Goal: Complete application form: Complete application form

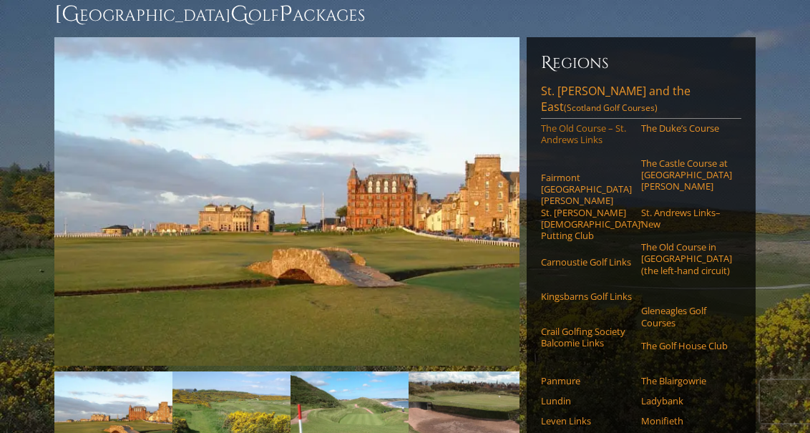
scroll to position [149, 0]
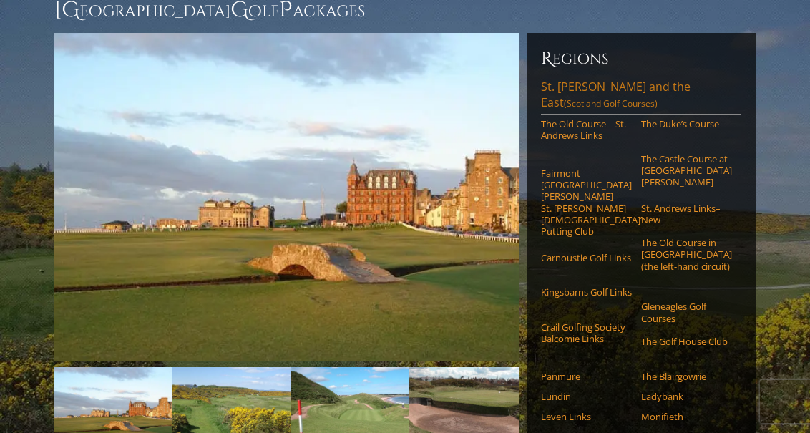
click at [595, 98] on link "St. Andrews and the East (Scotland Golf Courses)" at bounding box center [641, 97] width 200 height 36
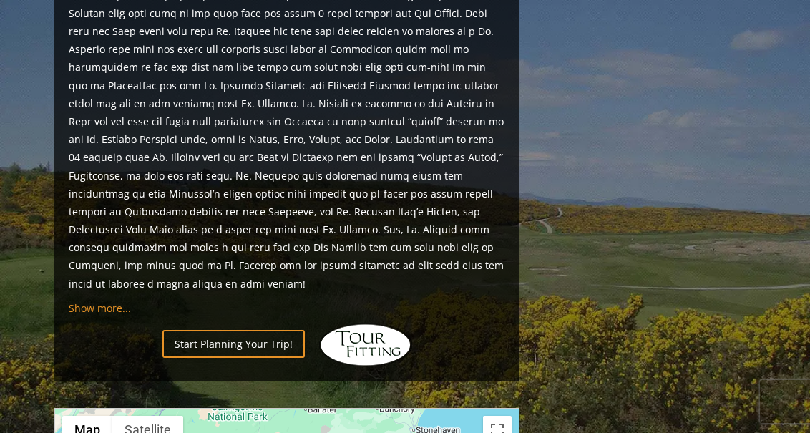
scroll to position [1465, 0]
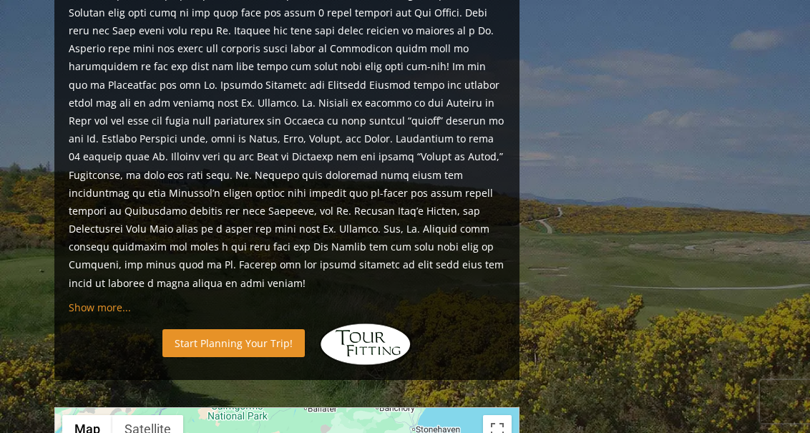
click at [238, 329] on link "Start Planning Your Trip!" at bounding box center [233, 343] width 142 height 28
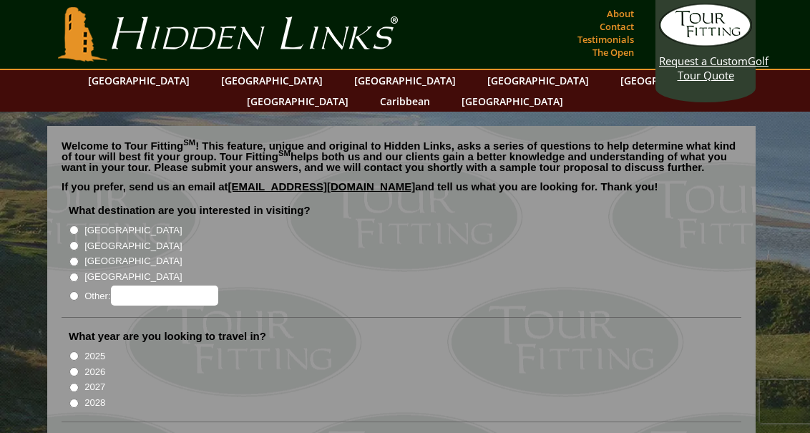
click at [79, 241] on input "[GEOGRAPHIC_DATA]" at bounding box center [73, 245] width 9 height 9
radio input "true"
click at [77, 383] on input "2027" at bounding box center [73, 387] width 9 height 9
radio input "true"
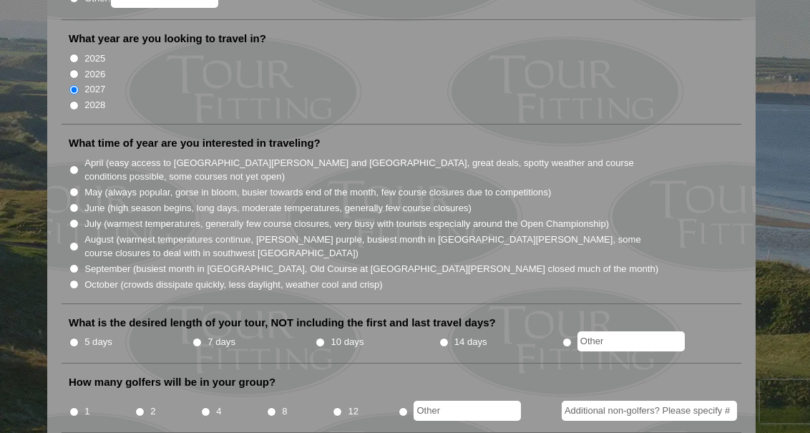
scroll to position [303, 0]
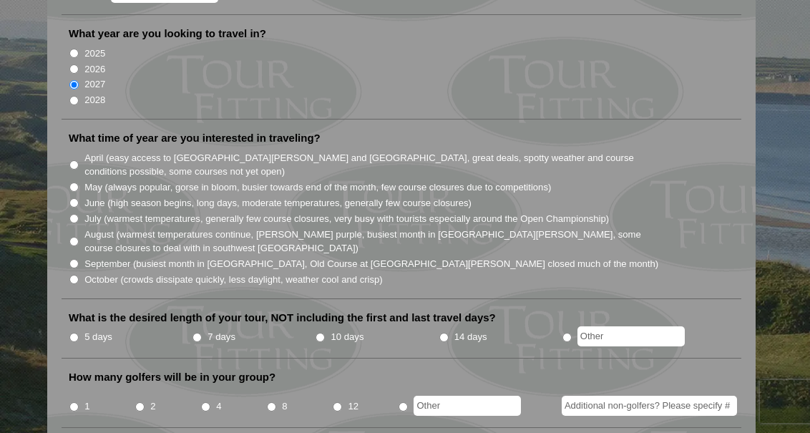
click at [79, 182] on input "May (always popular, gorse in bloom, busier towards end of the month, few cours…" at bounding box center [73, 186] width 9 height 9
radio input "true"
click at [78, 259] on input "September (busiest month in [GEOGRAPHIC_DATA], Old Course at [GEOGRAPHIC_DATA][…" at bounding box center [73, 263] width 9 height 9
radio input "true"
click at [77, 182] on input "May (always popular, gorse in bloom, busier towards end of the month, few cours…" at bounding box center [73, 186] width 9 height 9
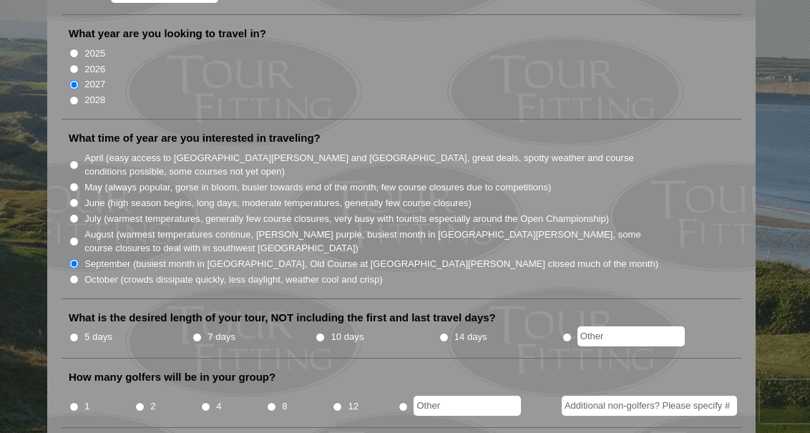
radio input "true"
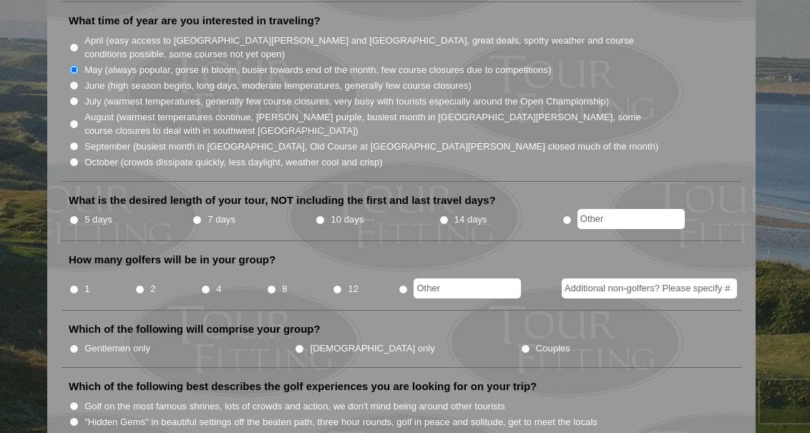
scroll to position [429, 0]
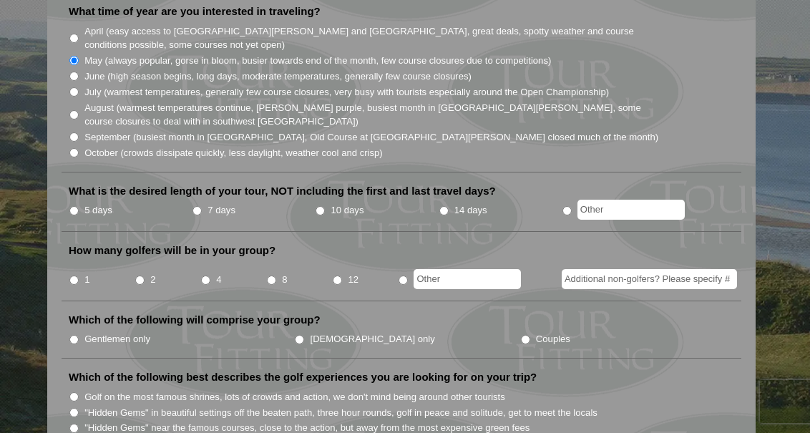
click at [324, 206] on input "10 days" at bounding box center [320, 210] width 9 height 9
radio input "true"
click at [208, 275] on input "4" at bounding box center [205, 279] width 9 height 9
radio input "true"
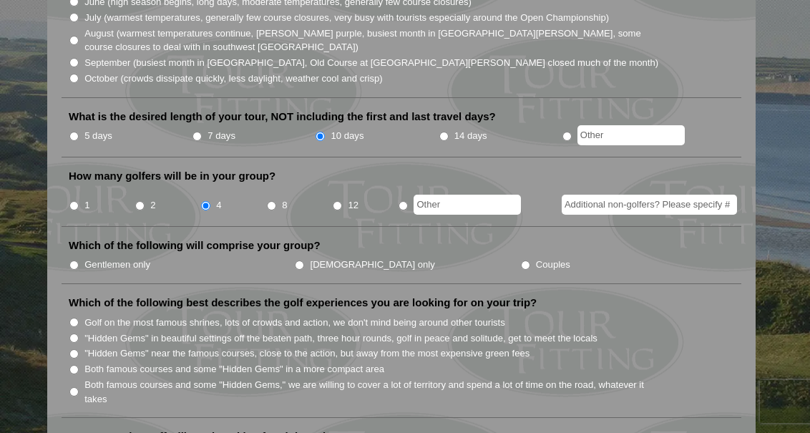
scroll to position [506, 0]
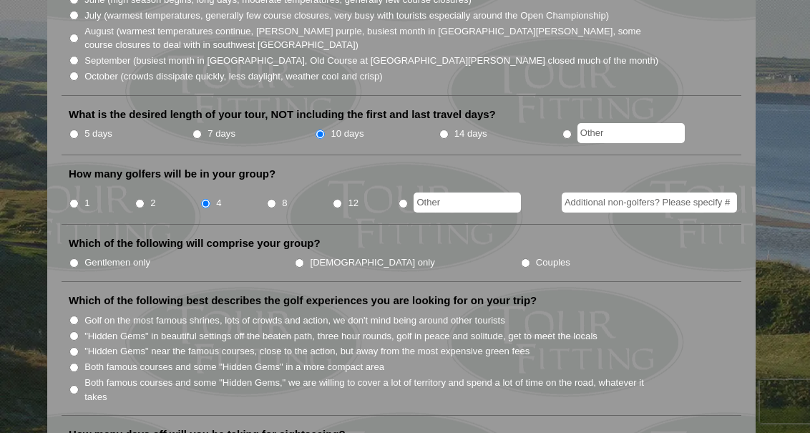
click at [79, 258] on input "Gentlemen only" at bounding box center [73, 262] width 9 height 9
radio input "true"
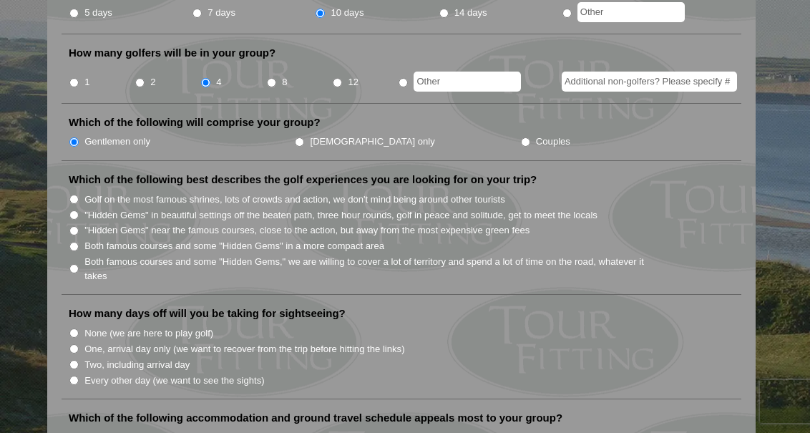
scroll to position [632, 0]
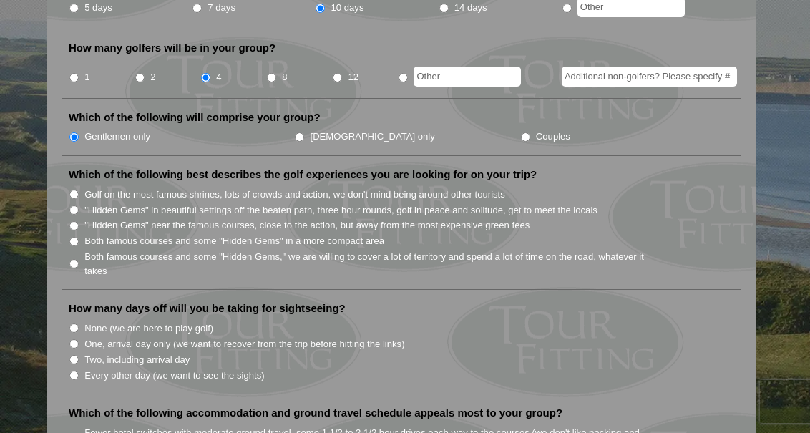
click at [77, 237] on input "Both famous courses and some "Hidden Gems" in a more compact area" at bounding box center [73, 241] width 9 height 9
radio input "true"
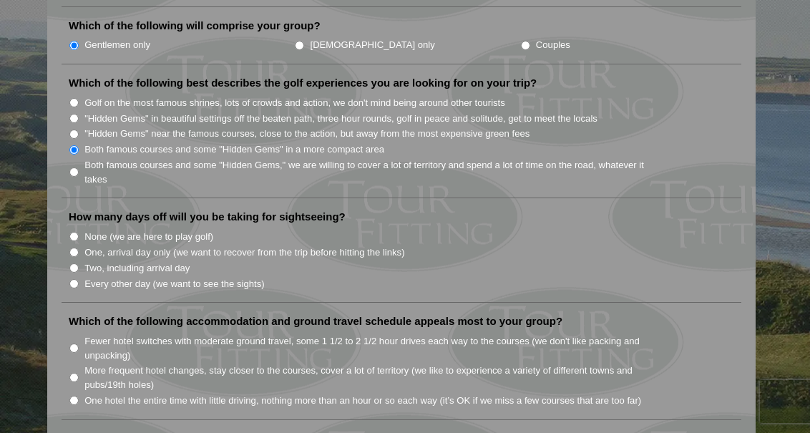
scroll to position [740, 0]
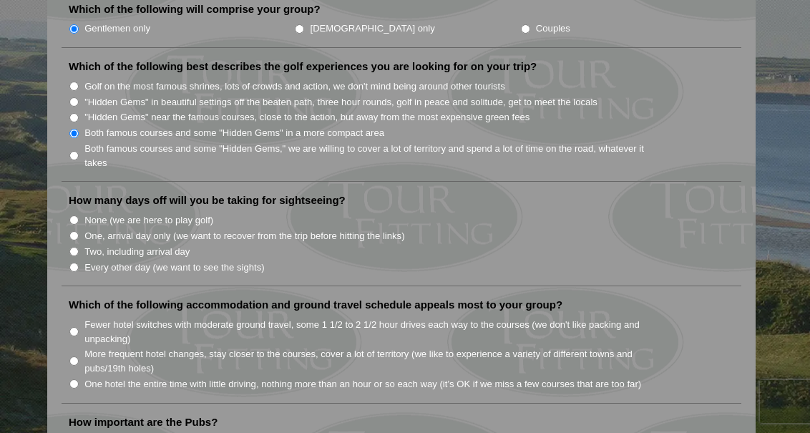
click at [77, 247] on input "Two, including arrival day" at bounding box center [73, 251] width 9 height 9
radio input "true"
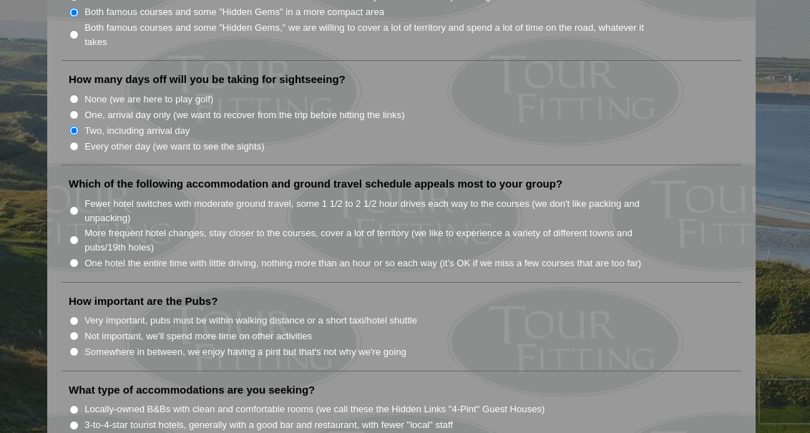
scroll to position [870, 0]
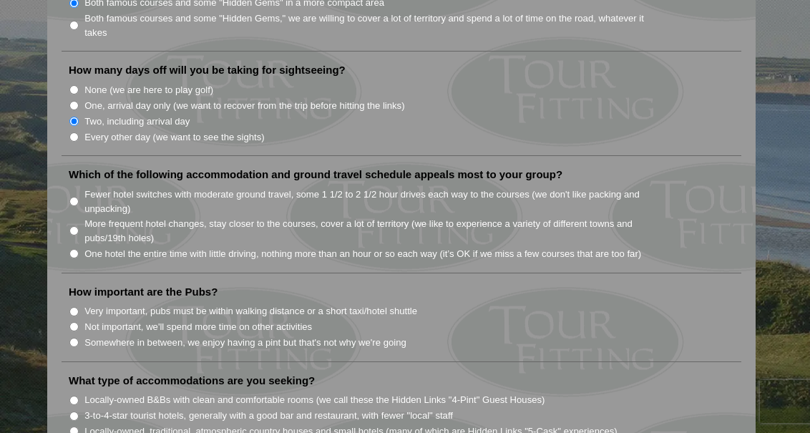
click at [77, 249] on input "One hotel the entire time with little driving, nothing more than an hour or so …" at bounding box center [73, 253] width 9 height 9
radio input "true"
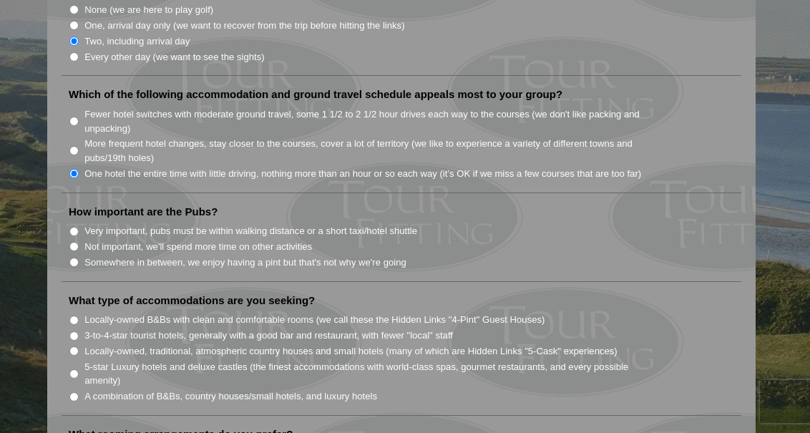
scroll to position [952, 0]
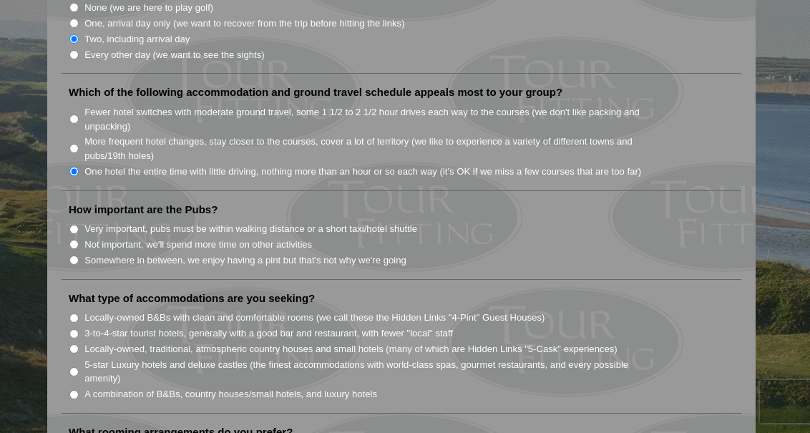
click at [78, 255] on input "Somewhere in between, we enjoy having a pint but that's not why we're going" at bounding box center [73, 259] width 9 height 9
radio input "true"
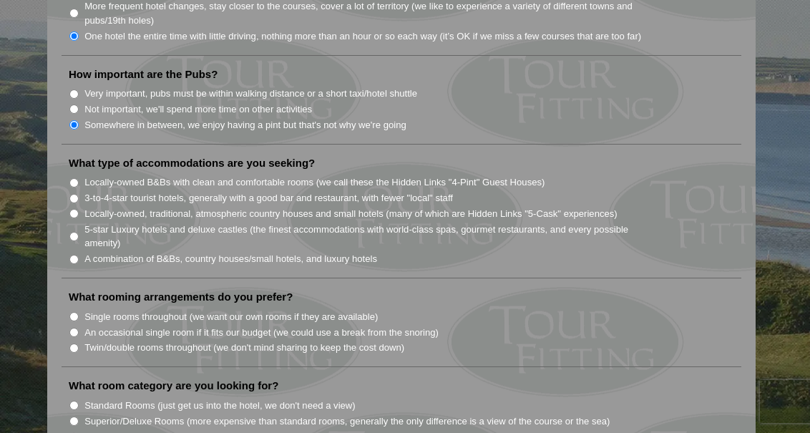
scroll to position [1090, 0]
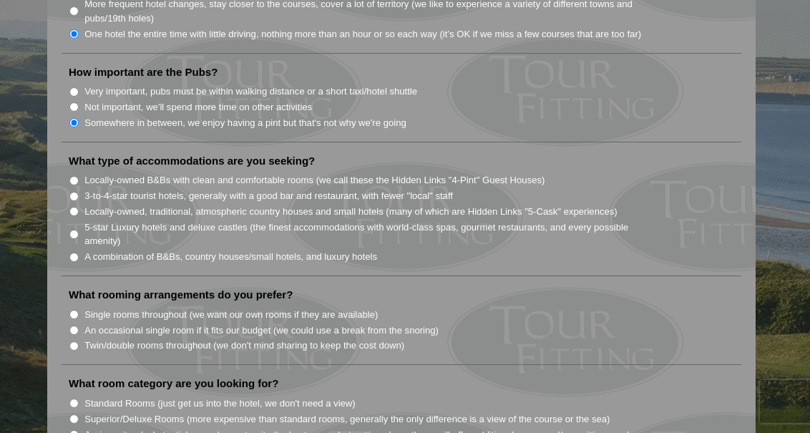
click at [77, 341] on input "Twin/double rooms throughout (we don't mind sharing to keep the cost down)" at bounding box center [73, 345] width 9 height 9
radio input "true"
click at [78, 176] on input "Locally-owned B&Bs with clean and comfortable rooms (we call these the Hidden L…" at bounding box center [73, 180] width 9 height 9
radio input "true"
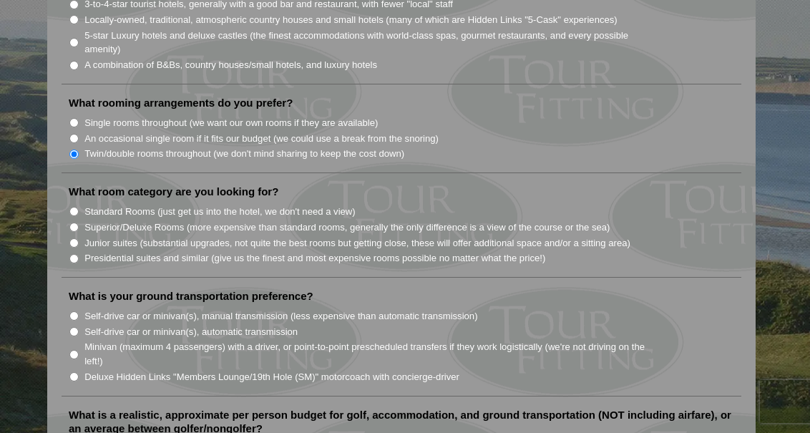
scroll to position [1278, 0]
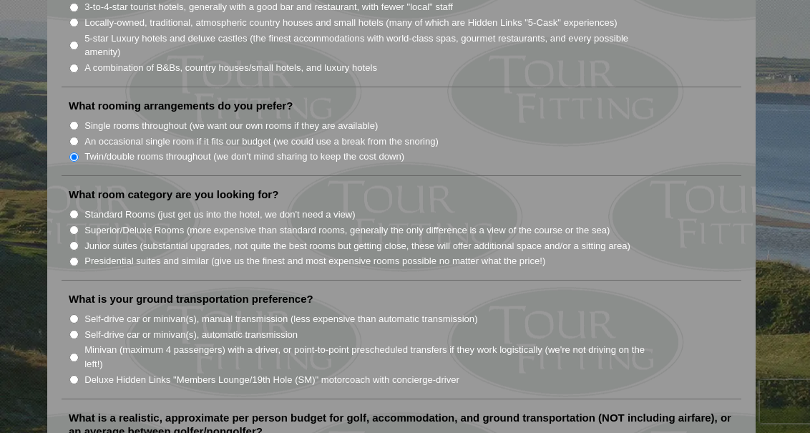
click at [77, 210] on input "Standard Rooms (just get us into the hotel, we don't need a view)" at bounding box center [73, 214] width 9 height 9
radio input "true"
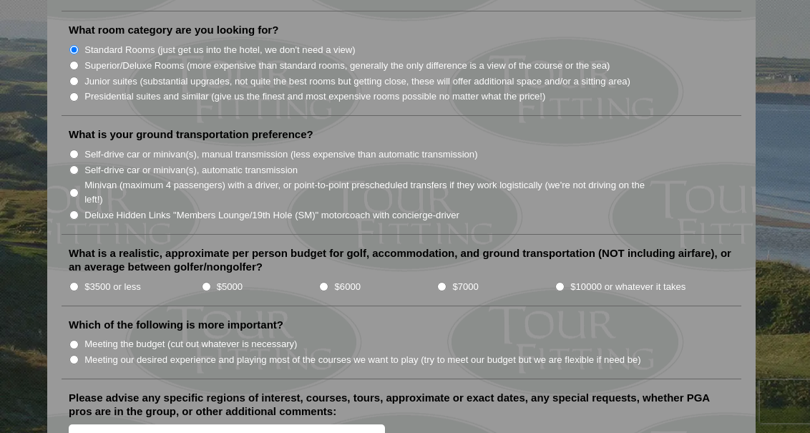
scroll to position [1463, 0]
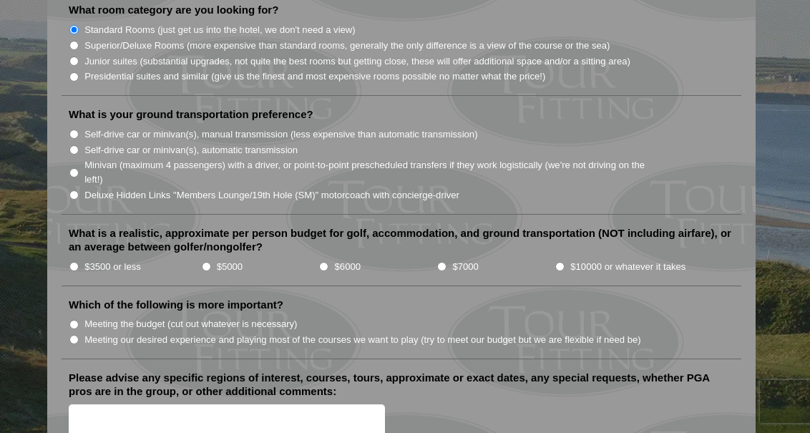
click at [78, 168] on input "Minivan (maximum 4 passengers) with a driver, or point-to-point prescheduled tr…" at bounding box center [73, 172] width 9 height 9
radio input "true"
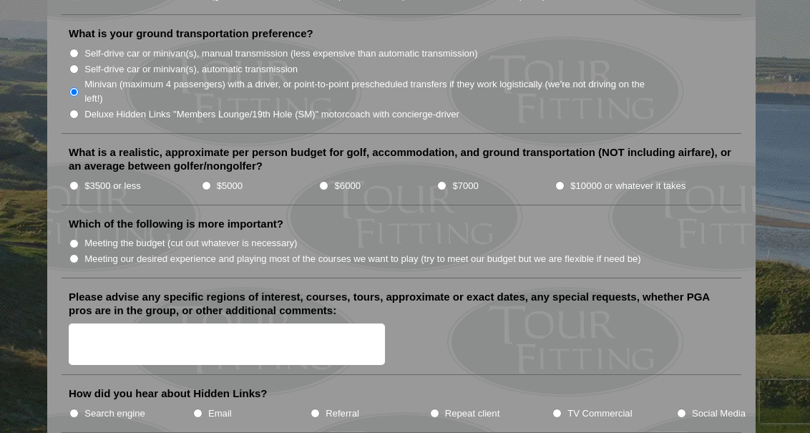
scroll to position [1550, 0]
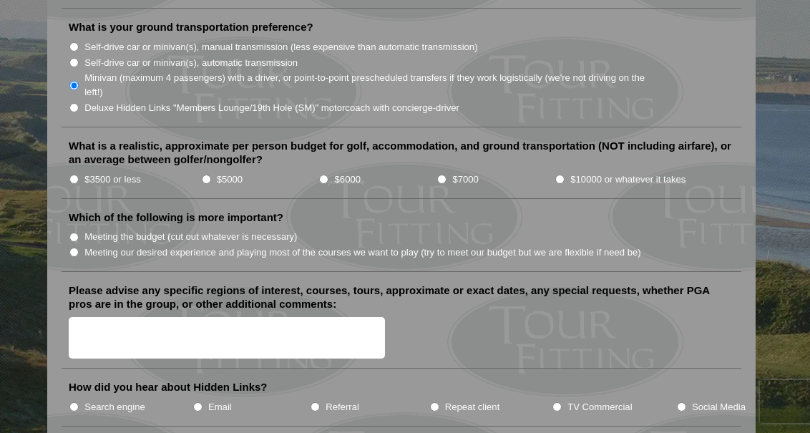
click at [441, 175] on input "$7000" at bounding box center [441, 179] width 9 height 9
radio input "true"
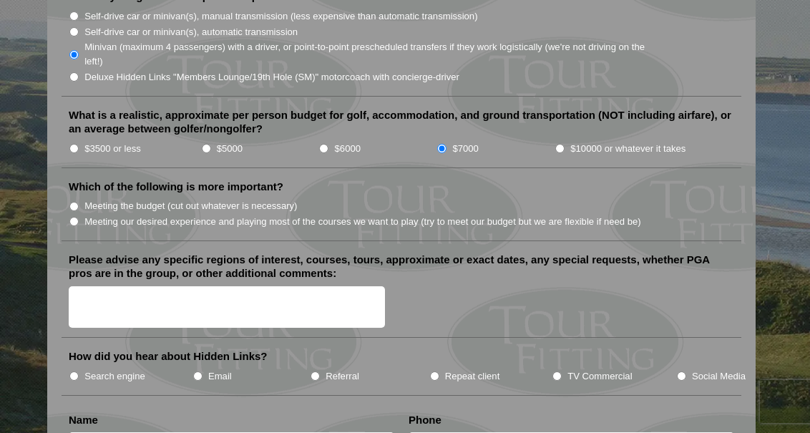
scroll to position [1582, 0]
click at [77, 216] on input "Meeting our desired experience and playing most of the courses we want to play …" at bounding box center [73, 220] width 9 height 9
radio input "true"
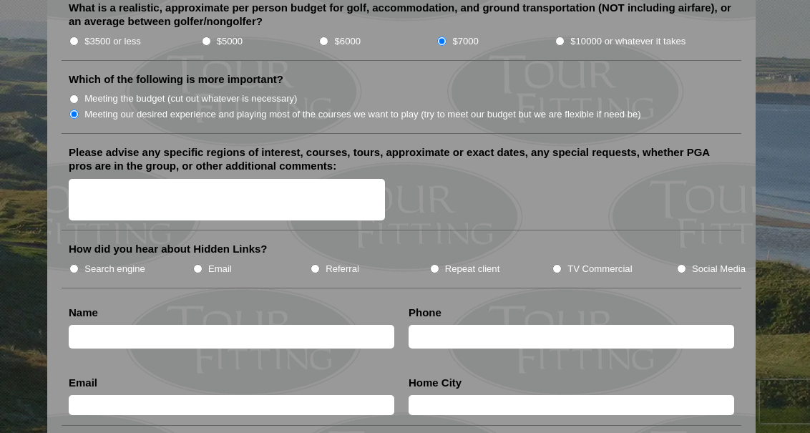
scroll to position [1692, 0]
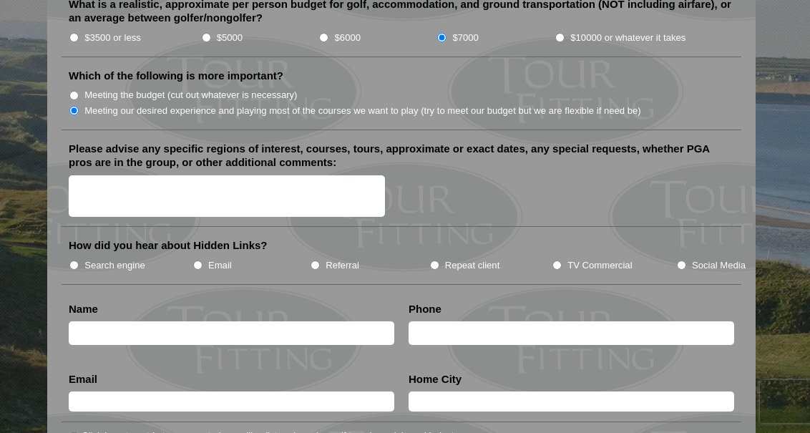
click at [110, 177] on textarea "Please advise any specific regions of interest, courses, tours, approximate or …" at bounding box center [227, 196] width 316 height 42
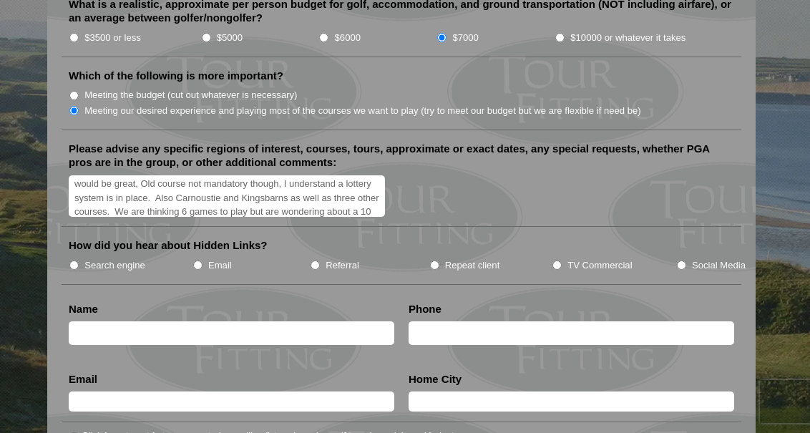
scroll to position [45, 0]
click at [177, 187] on textarea "Looking to play in and around [GEOGRAPHIC_DATA][PERSON_NAME]. Playing The Old C…" at bounding box center [227, 196] width 316 height 42
click at [222, 199] on textarea "Looking to play in and around [GEOGRAPHIC_DATA][PERSON_NAME]. Playing The Old C…" at bounding box center [227, 196] width 316 height 42
type textarea "Looking to play in and around [GEOGRAPHIC_DATA][PERSON_NAME]. Playing The Old C…"
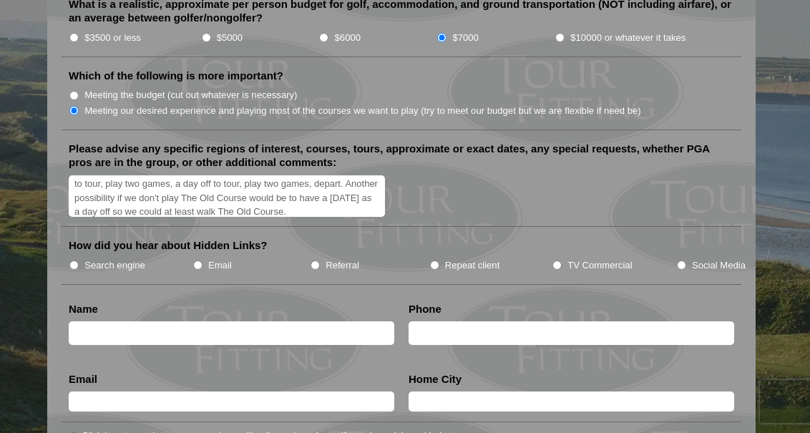
click at [557, 260] on input "TV Commercial" at bounding box center [556, 264] width 9 height 9
radio input "true"
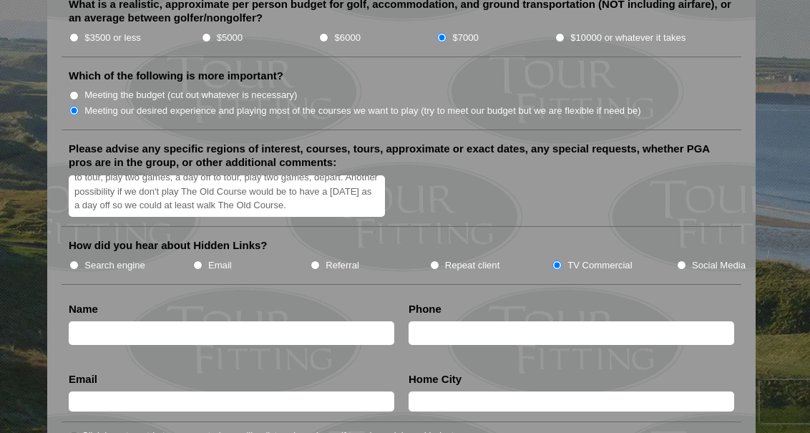
click at [272, 198] on textarea "Looking to play in and around [GEOGRAPHIC_DATA][PERSON_NAME]. Playing The Old C…" at bounding box center [227, 196] width 316 height 42
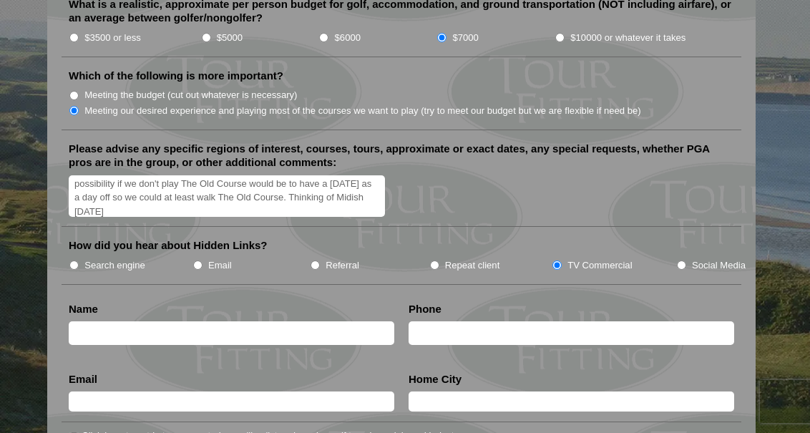
click at [309, 189] on textarea "Looking to play in and around [GEOGRAPHIC_DATA][PERSON_NAME]. Playing The Old C…" at bounding box center [227, 196] width 316 height 42
click at [155, 200] on textarea "Looking to play in and around [GEOGRAPHIC_DATA][PERSON_NAME]. Playing The Old C…" at bounding box center [227, 196] width 316 height 42
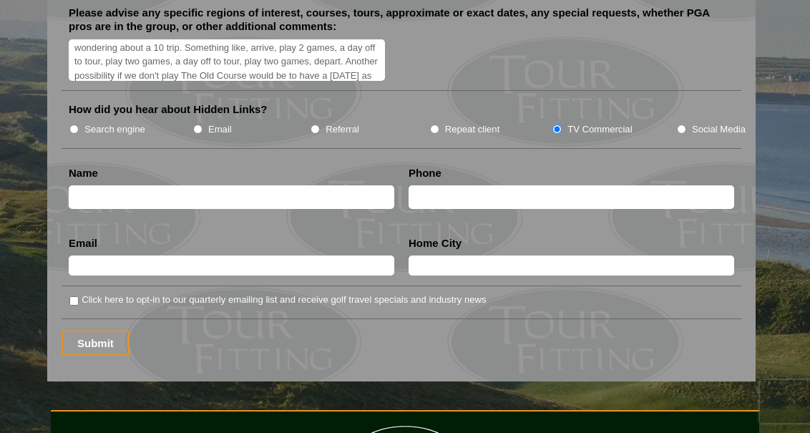
scroll to position [1825, 0]
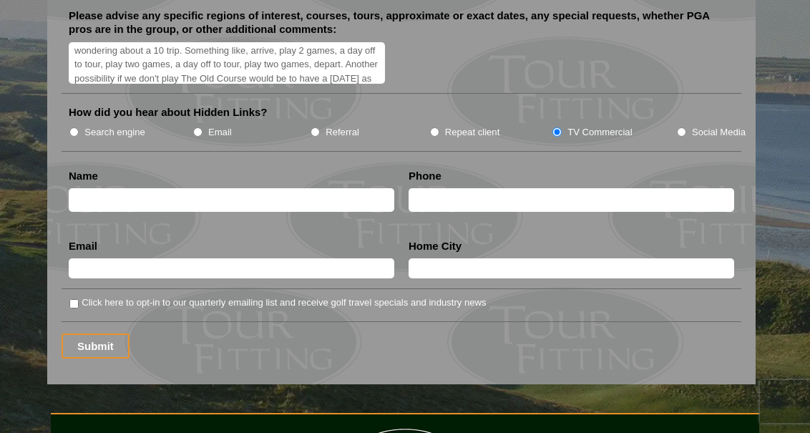
type textarea "Looking to play in and around [GEOGRAPHIC_DATA][PERSON_NAME]. Playing The Old C…"
click at [171, 190] on input "text" at bounding box center [232, 200] width 326 height 24
type input "[PERSON_NAME]"
click at [102, 260] on input "text" at bounding box center [232, 268] width 326 height 20
type input "[EMAIL_ADDRESS][DOMAIN_NAME]"
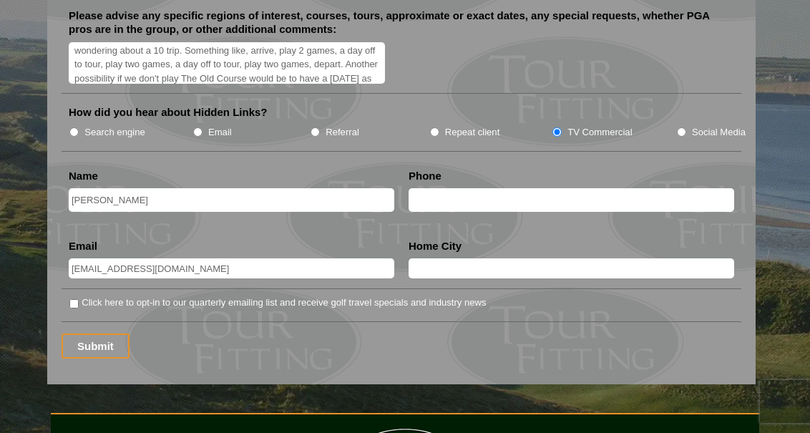
click at [448, 264] on input "text" at bounding box center [572, 268] width 326 height 20
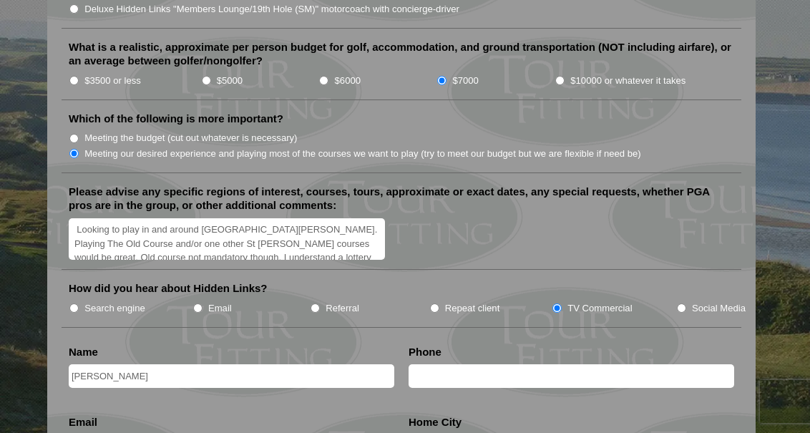
scroll to position [1663, 0]
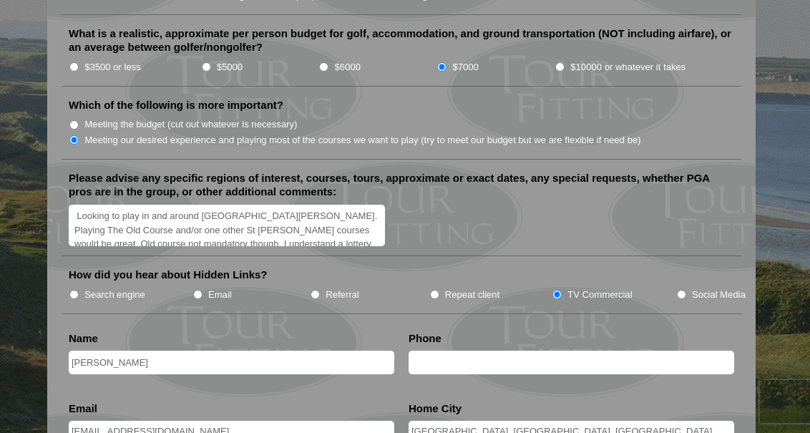
type input "[GEOGRAPHIC_DATA], [GEOGRAPHIC_DATA], [GEOGRAPHIC_DATA]"
click at [253, 208] on textarea "Looking to play in and around [GEOGRAPHIC_DATA][PERSON_NAME]. Playing The Old C…" at bounding box center [227, 226] width 316 height 42
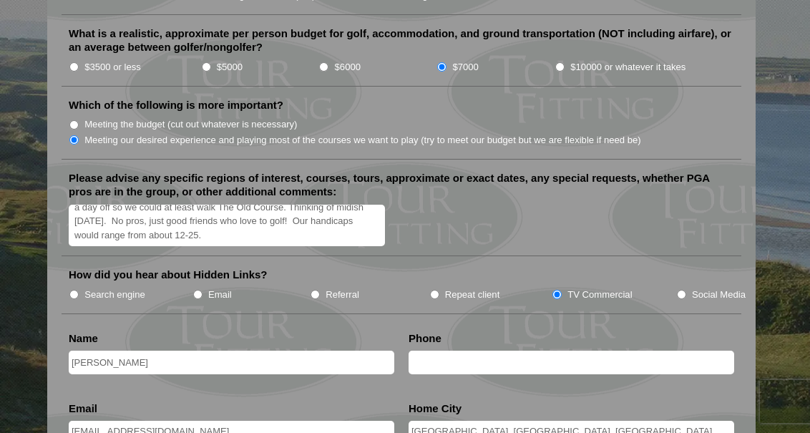
click at [128, 225] on textarea "Looking to play in and around [GEOGRAPHIC_DATA][PERSON_NAME] and stay in [GEOGR…" at bounding box center [227, 226] width 316 height 42
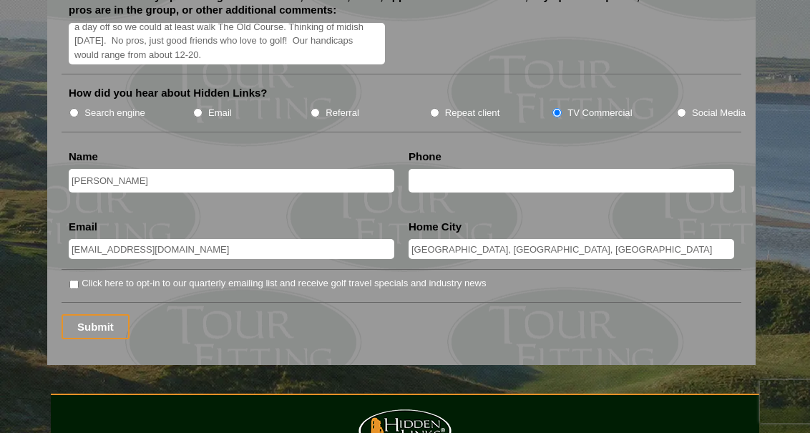
scroll to position [1867, 0]
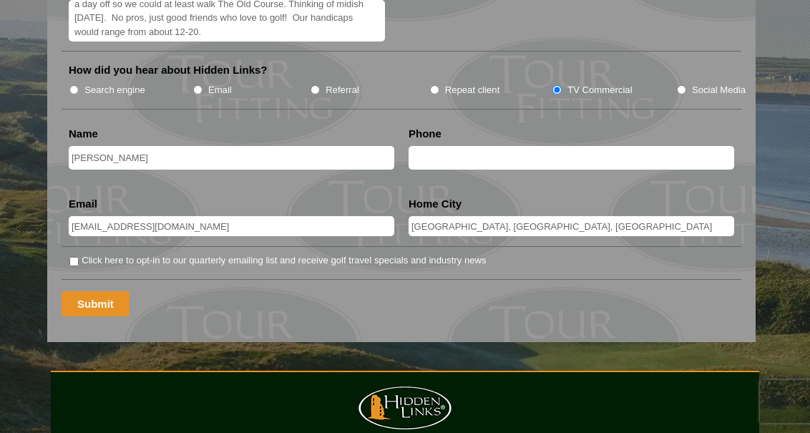
type textarea "Looking to play in and around [GEOGRAPHIC_DATA][PERSON_NAME] and stay in [GEOGR…"
click at [91, 294] on input "Submit" at bounding box center [96, 303] width 68 height 25
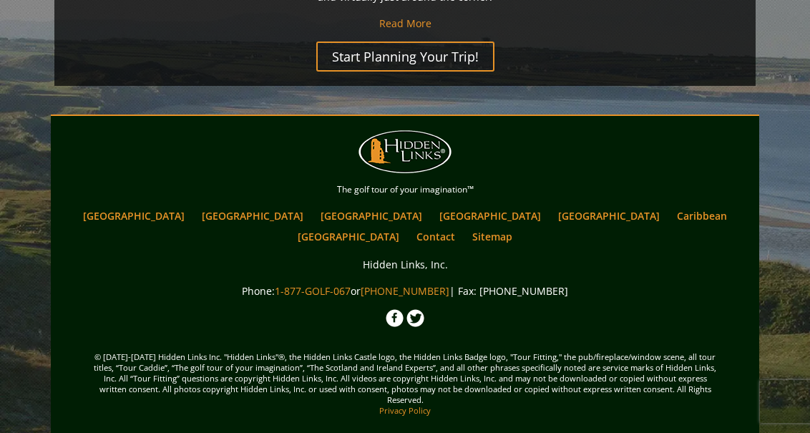
scroll to position [1382, 0]
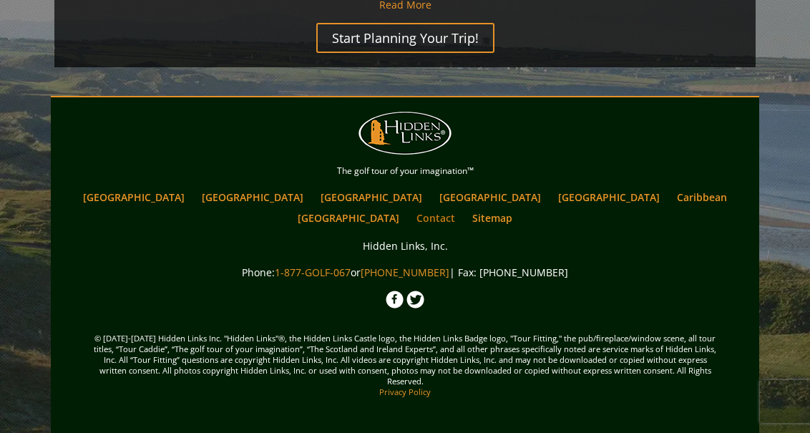
click at [462, 223] on link "Contact" at bounding box center [435, 217] width 53 height 21
